Goal: Task Accomplishment & Management: Manage account settings

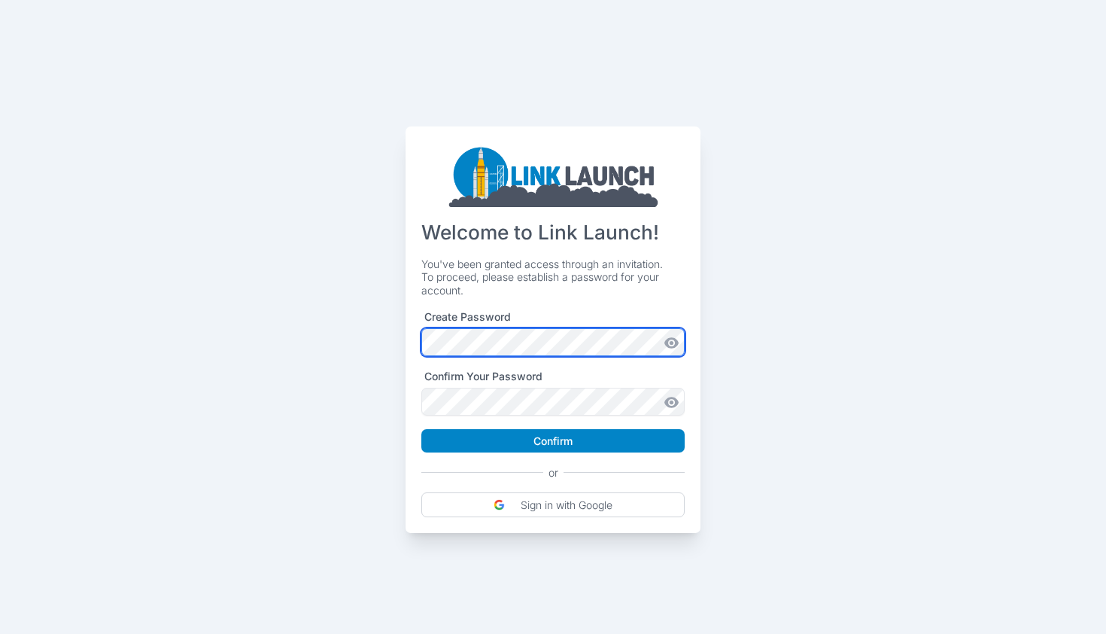
click at [0, 533] on com-1password-button at bounding box center [0, 533] width 0 height 0
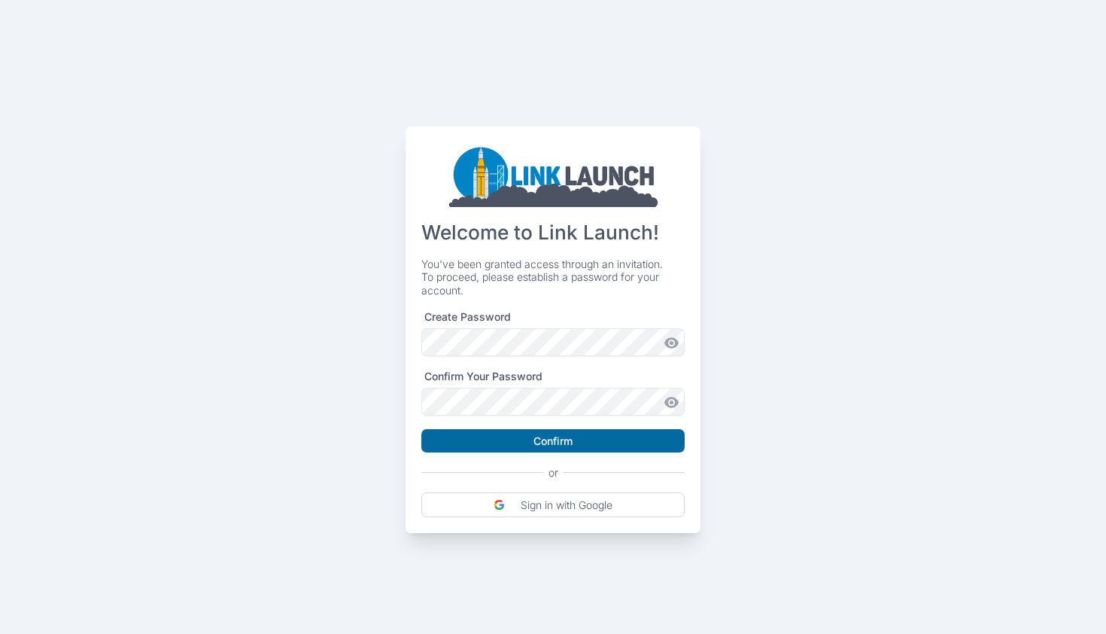
click at [591, 440] on button "Confirm" at bounding box center [552, 441] width 263 height 24
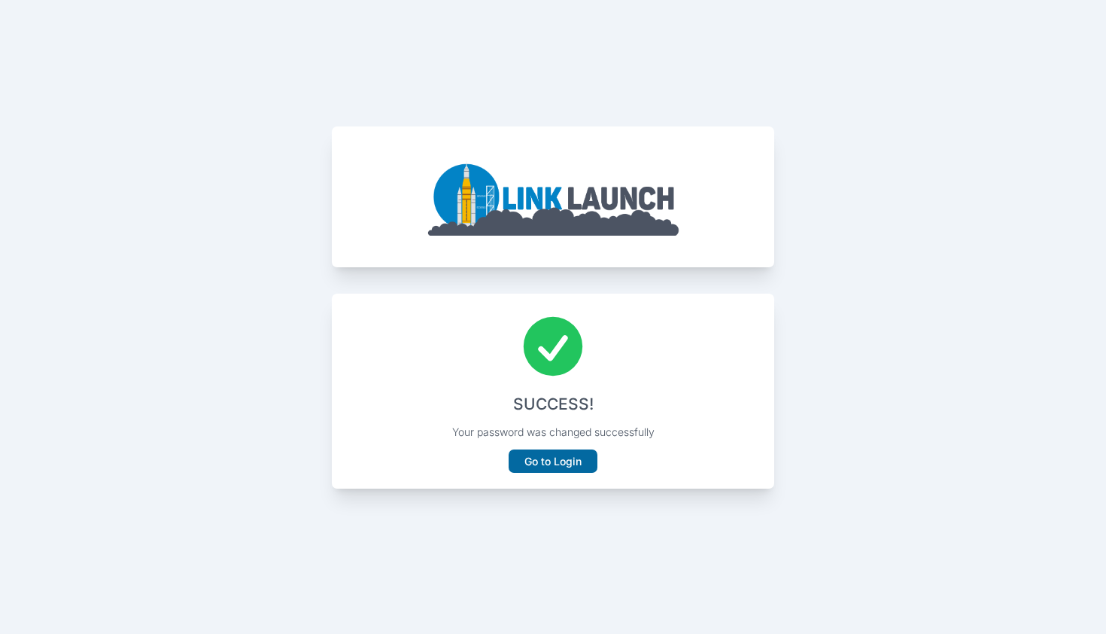
click at [567, 461] on button "Go to Login" at bounding box center [553, 461] width 89 height 24
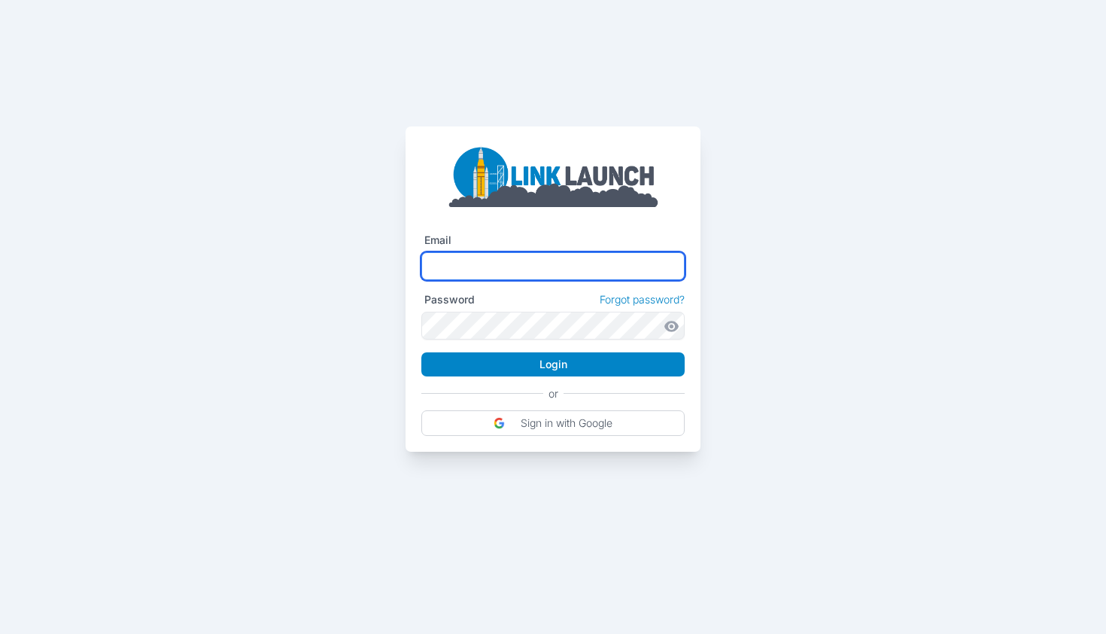
click at [476, 273] on input "text" at bounding box center [552, 266] width 263 height 28
click at [741, 311] on div "Email Password Forgot password? Login or Sign in with Google" at bounding box center [553, 226] width 1106 height 452
click at [662, 257] on input "text" at bounding box center [552, 266] width 263 height 28
type input "**********"
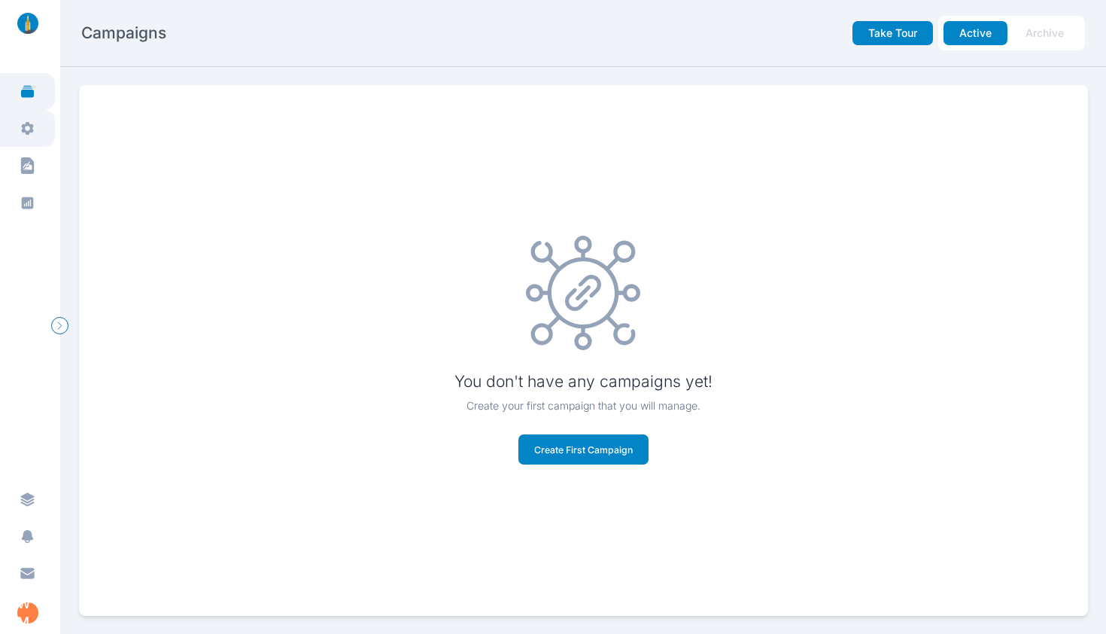
click at [34, 132] on icon at bounding box center [28, 128] width 16 height 16
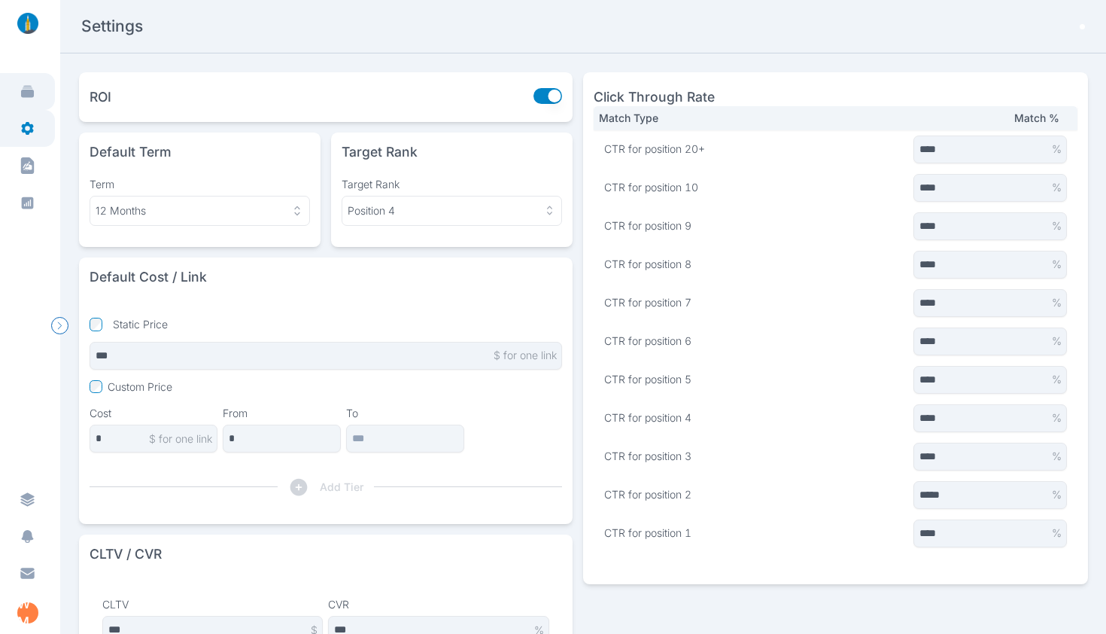
click at [31, 102] on link at bounding box center [27, 91] width 55 height 37
